Goal: Information Seeking & Learning: Learn about a topic

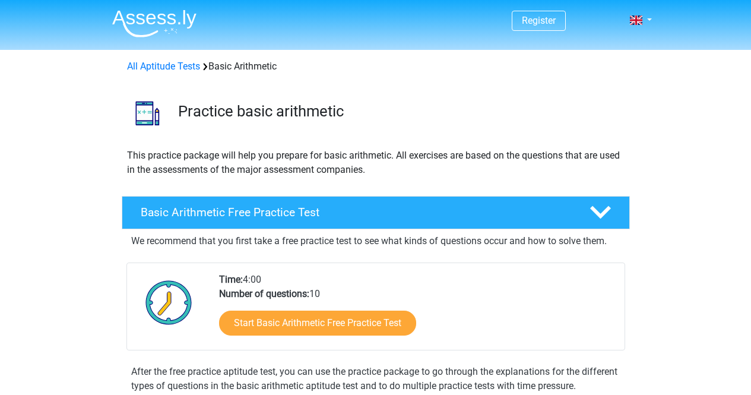
scroll to position [249, 0]
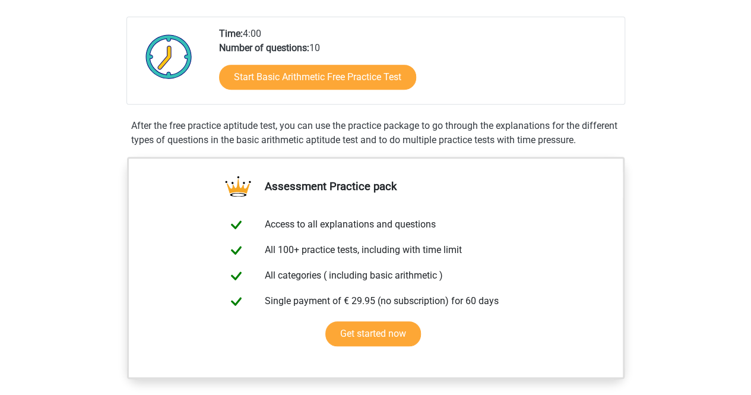
scroll to position [238, 0]
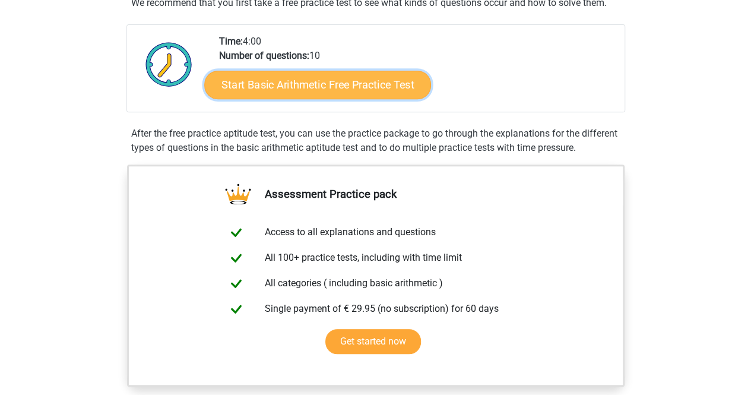
click at [329, 79] on link "Start Basic Arithmetic Free Practice Test" at bounding box center [317, 84] width 227 height 28
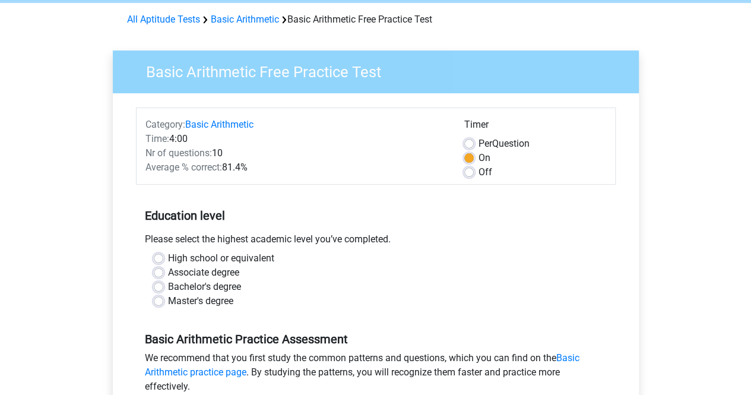
scroll to position [48, 0]
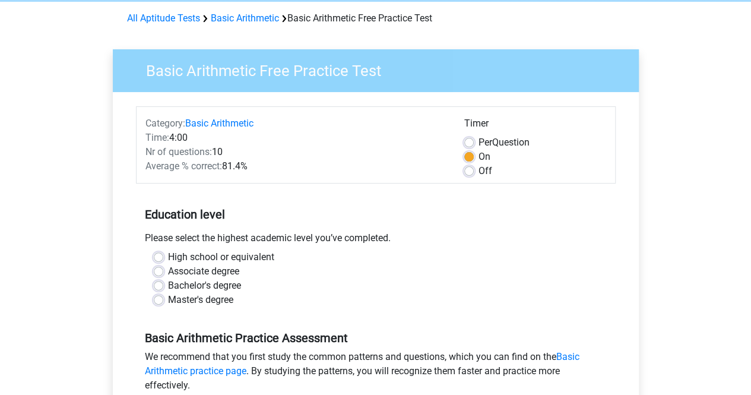
click at [478, 173] on label "Off" at bounding box center [485, 171] width 14 height 14
click at [468, 173] on input "Off" at bounding box center [468, 170] width 9 height 12
radio input "true"
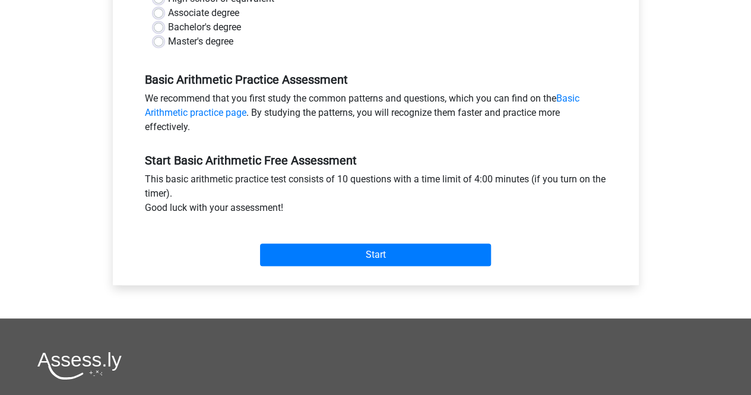
scroll to position [326, 0]
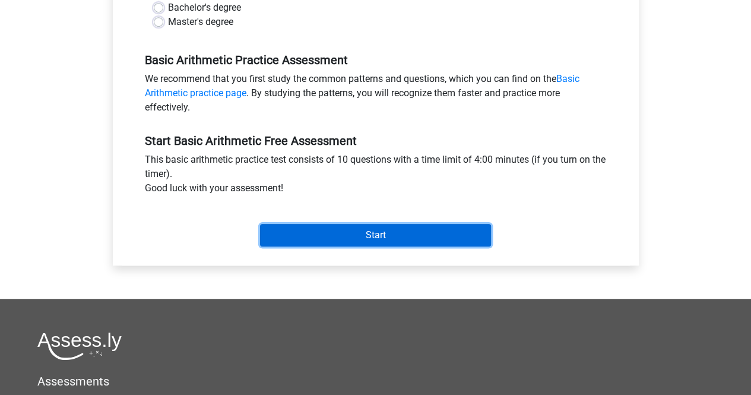
click at [427, 232] on input "Start" at bounding box center [375, 235] width 231 height 23
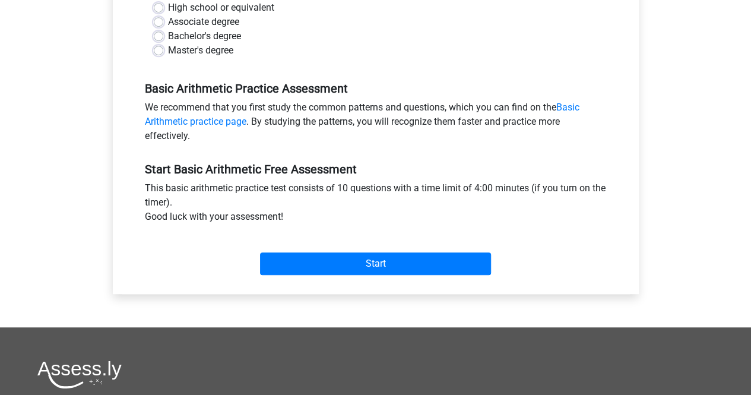
click at [168, 5] on label "High school or equivalent" at bounding box center [221, 8] width 106 height 14
click at [158, 5] on input "High school or equivalent" at bounding box center [158, 7] width 9 height 12
radio input "true"
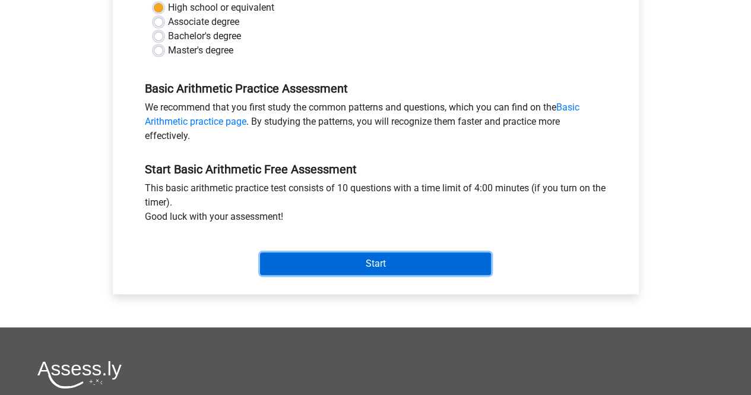
click at [326, 261] on input "Start" at bounding box center [375, 263] width 231 height 23
